Goal: Transaction & Acquisition: Purchase product/service

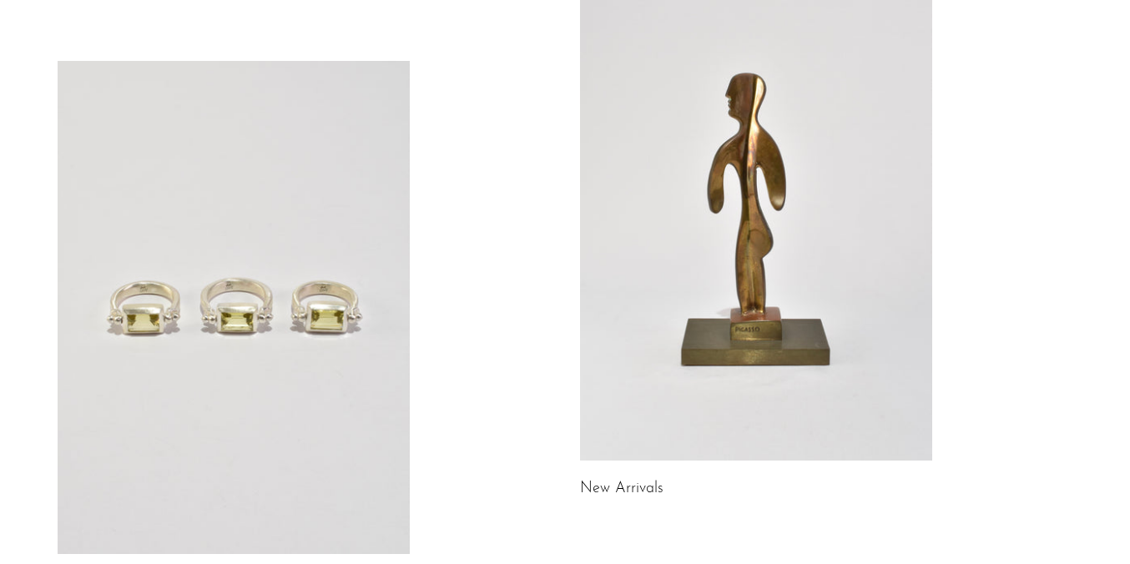
scroll to position [157, 0]
click at [782, 340] on link at bounding box center [756, 213] width 352 height 493
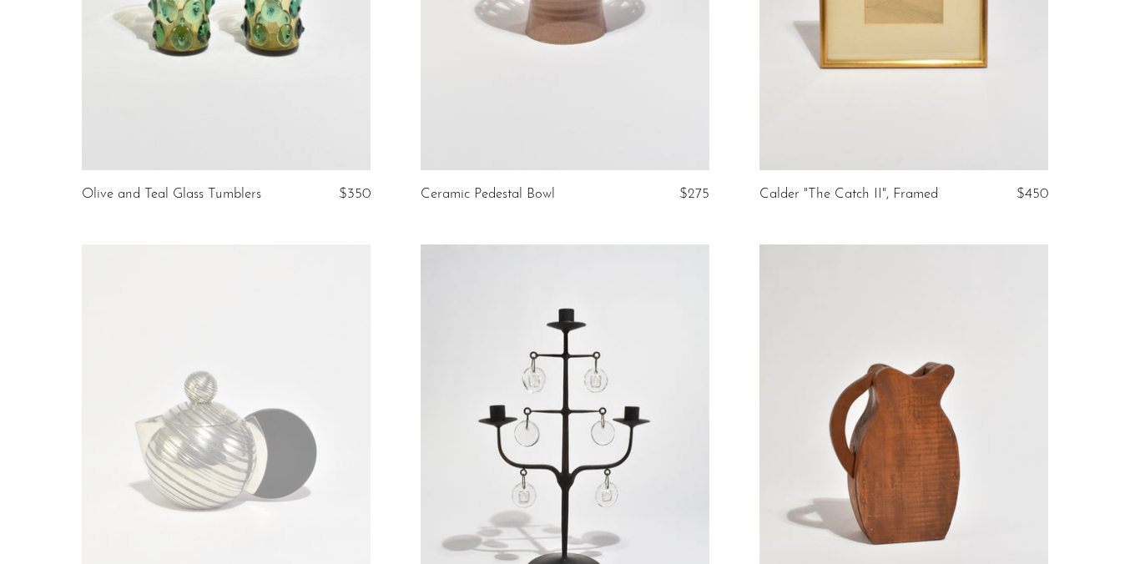
scroll to position [388, 0]
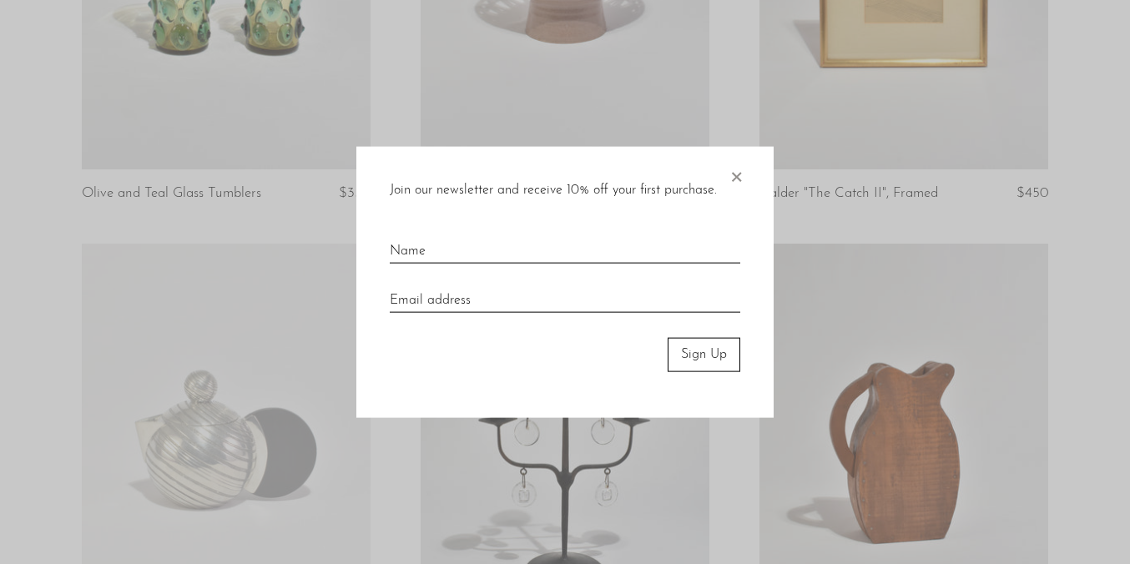
click at [733, 168] on span "×" at bounding box center [736, 173] width 17 height 53
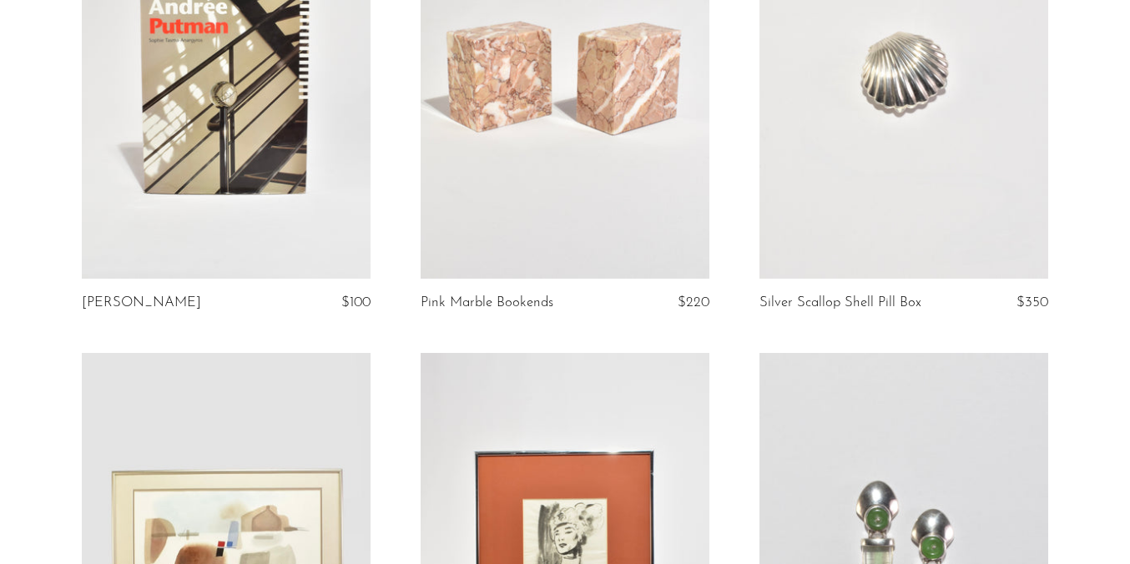
scroll to position [3673, 0]
click at [592, 192] on link at bounding box center [564, 76] width 289 height 405
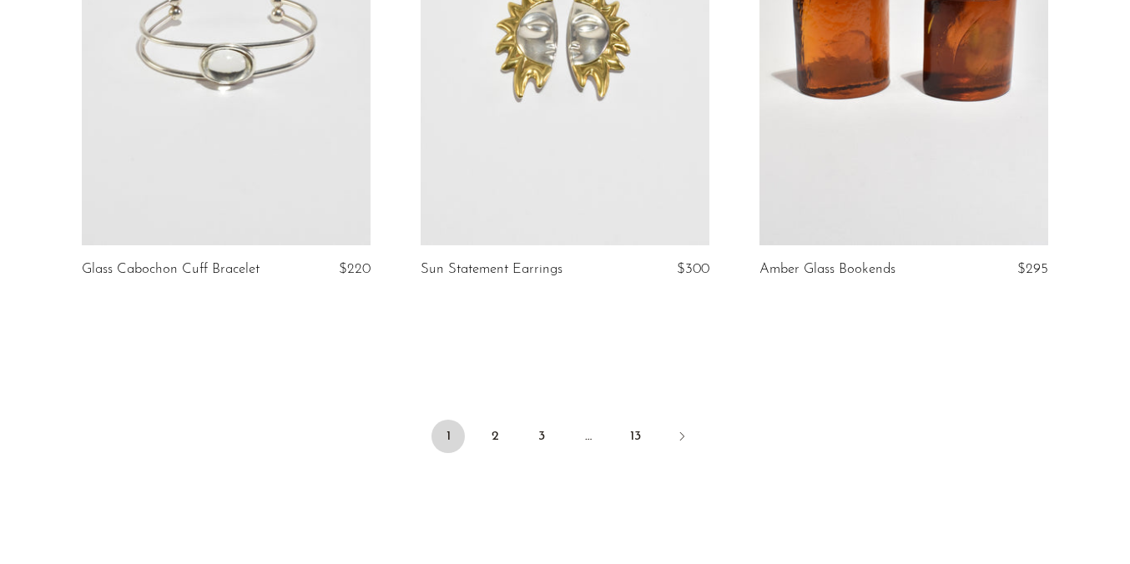
scroll to position [5598, 0]
